Goal: Task Accomplishment & Management: Manage account settings

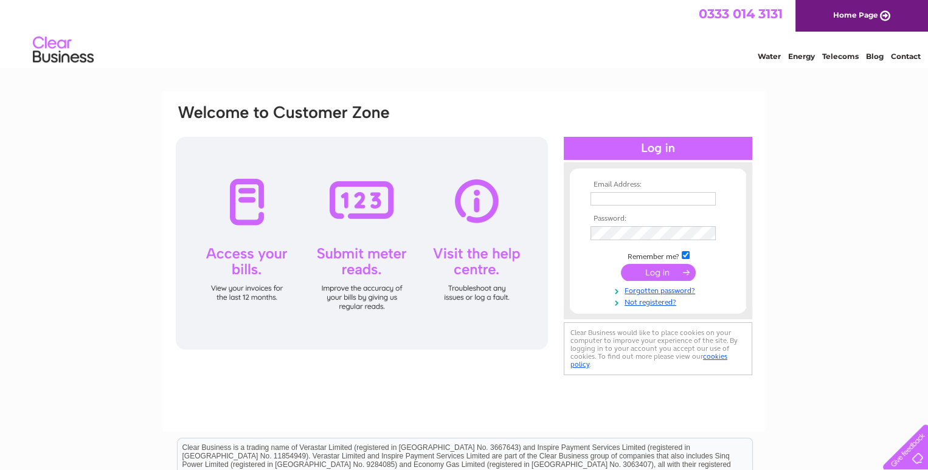
type input "[EMAIL_ADDRESS][DOMAIN_NAME]"
click at [658, 271] on input "submit" at bounding box center [658, 272] width 75 height 17
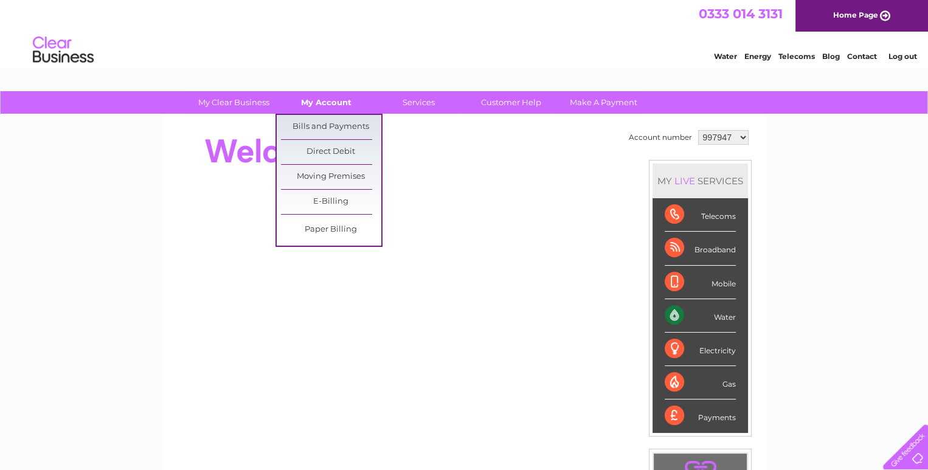
click at [319, 106] on link "My Account" at bounding box center [326, 102] width 100 height 23
click at [331, 123] on link "Bills and Payments" at bounding box center [331, 127] width 100 height 24
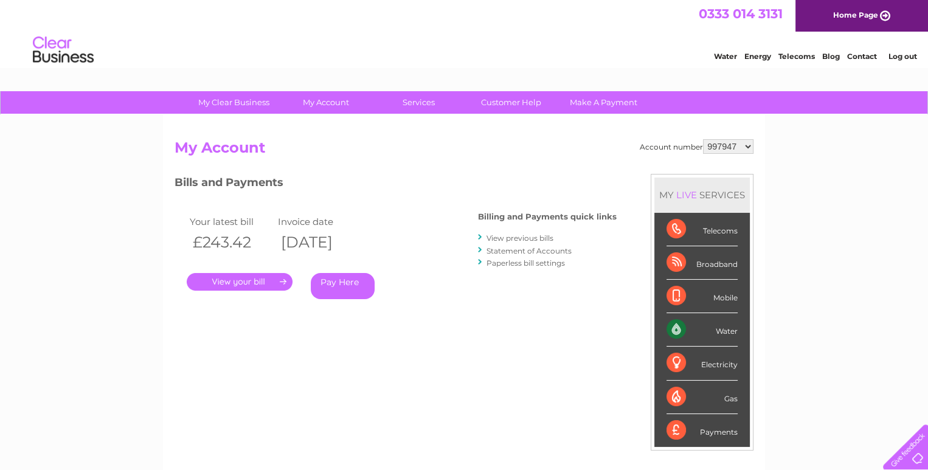
click at [253, 282] on link "." at bounding box center [240, 282] width 106 height 18
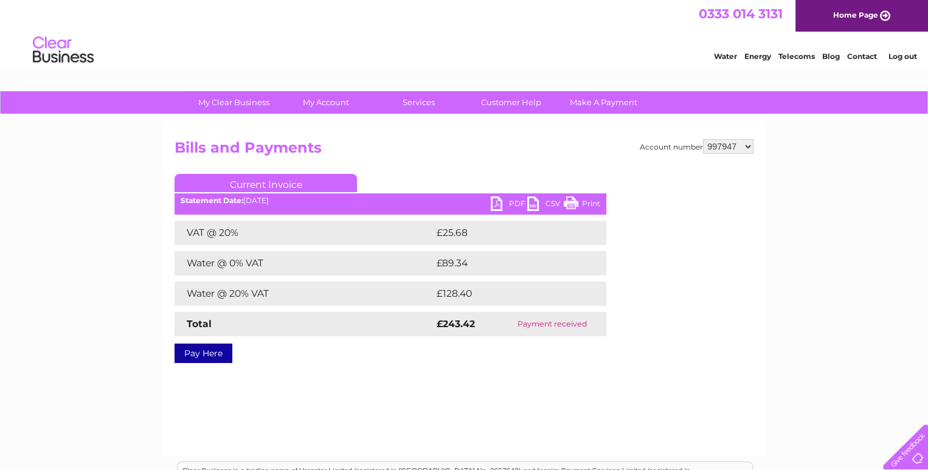
click at [496, 204] on link "PDF" at bounding box center [509, 205] width 36 height 18
